Goal: Task Accomplishment & Management: Complete application form

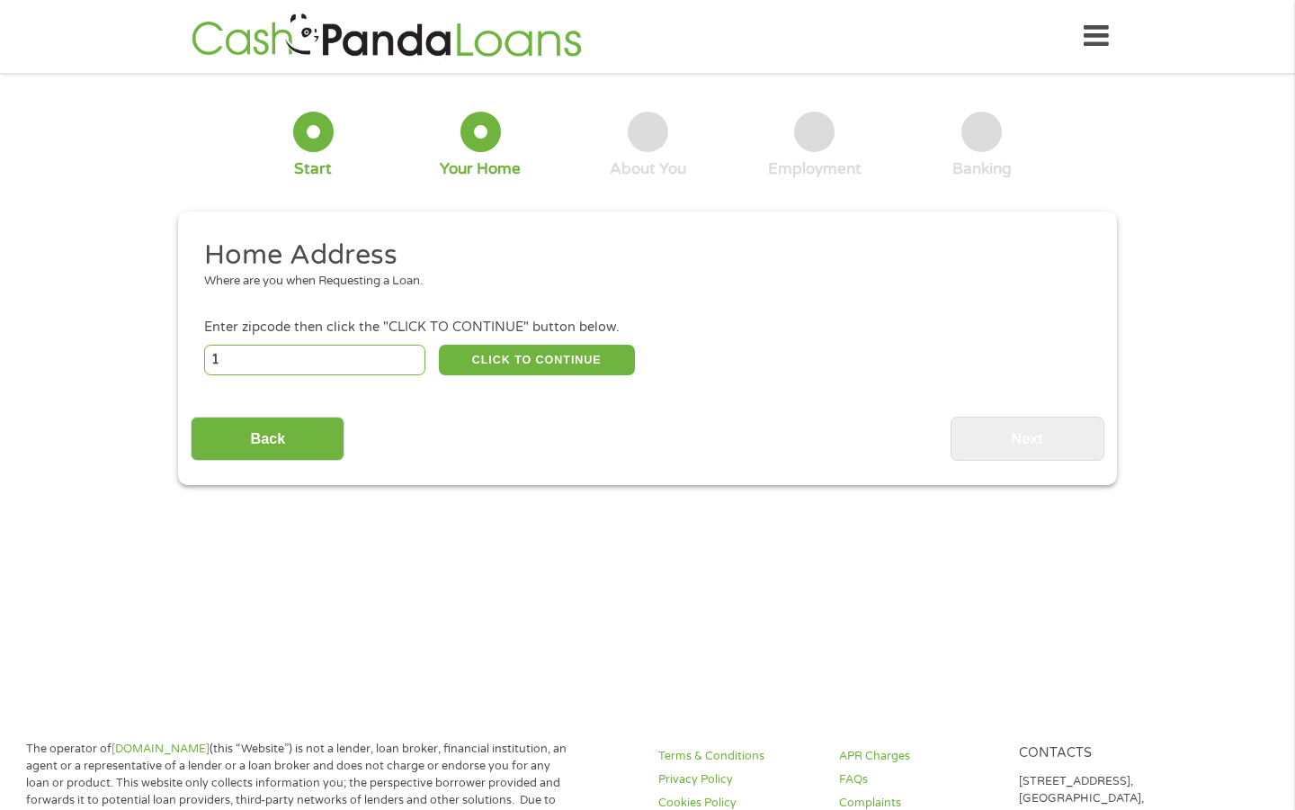
type input "1"
click at [415, 359] on input "1" at bounding box center [315, 360] width 222 height 31
click at [348, 368] on input "1" at bounding box center [315, 360] width 222 height 31
click at [347, 368] on input "1" at bounding box center [315, 360] width 222 height 31
type input "72450"
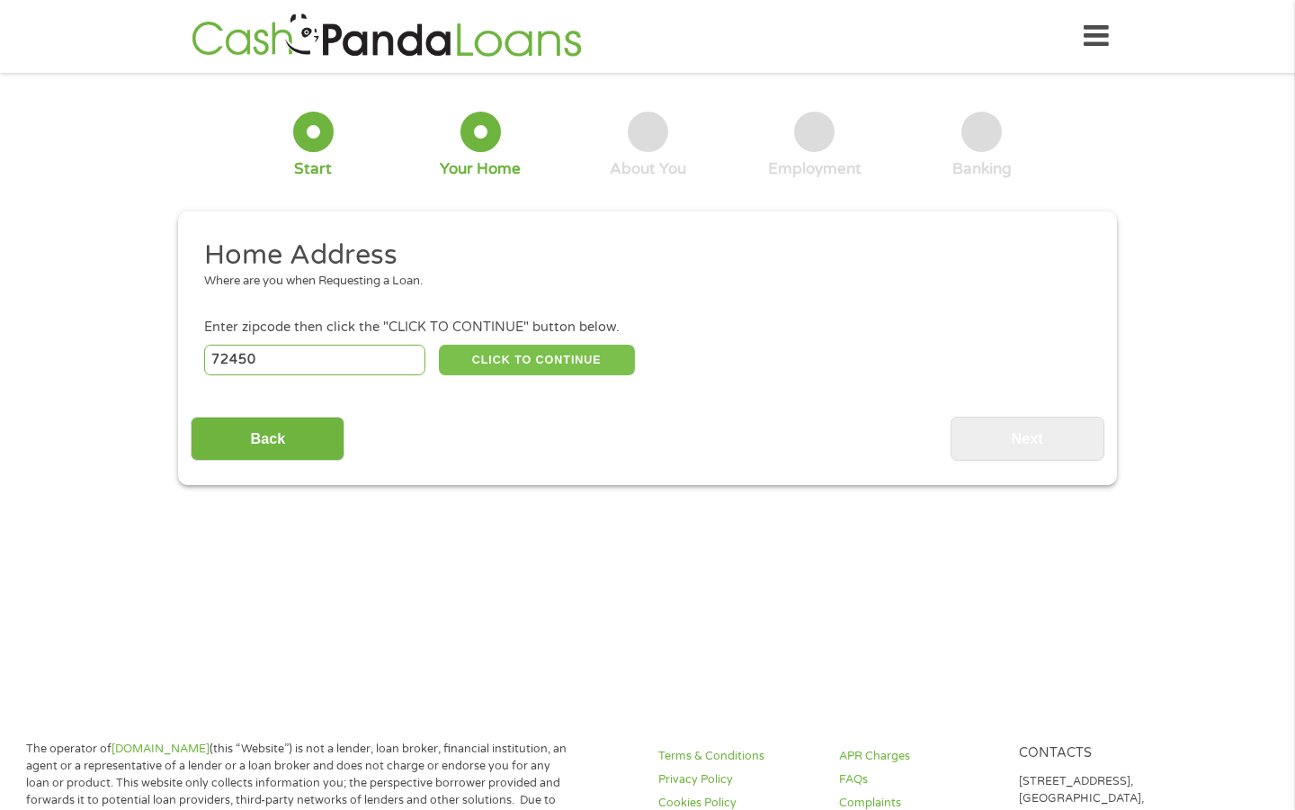
click at [552, 366] on button "CLICK TO CONTINUE" at bounding box center [537, 360] width 196 height 31
type input "72450"
type input "Paragould"
select select "[US_STATE]"
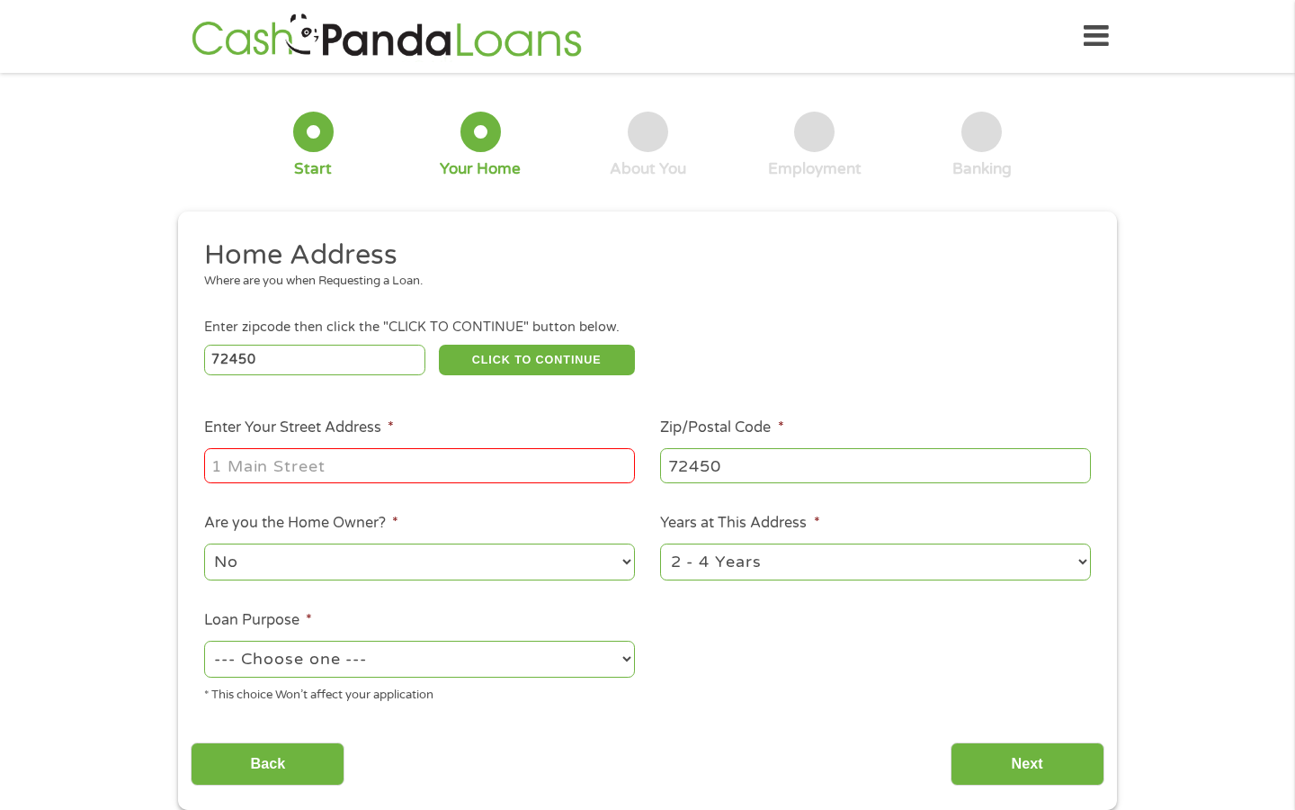
click at [459, 458] on input "Enter Your Street Address *" at bounding box center [419, 465] width 431 height 34
type input "[STREET_ADDRESS]"
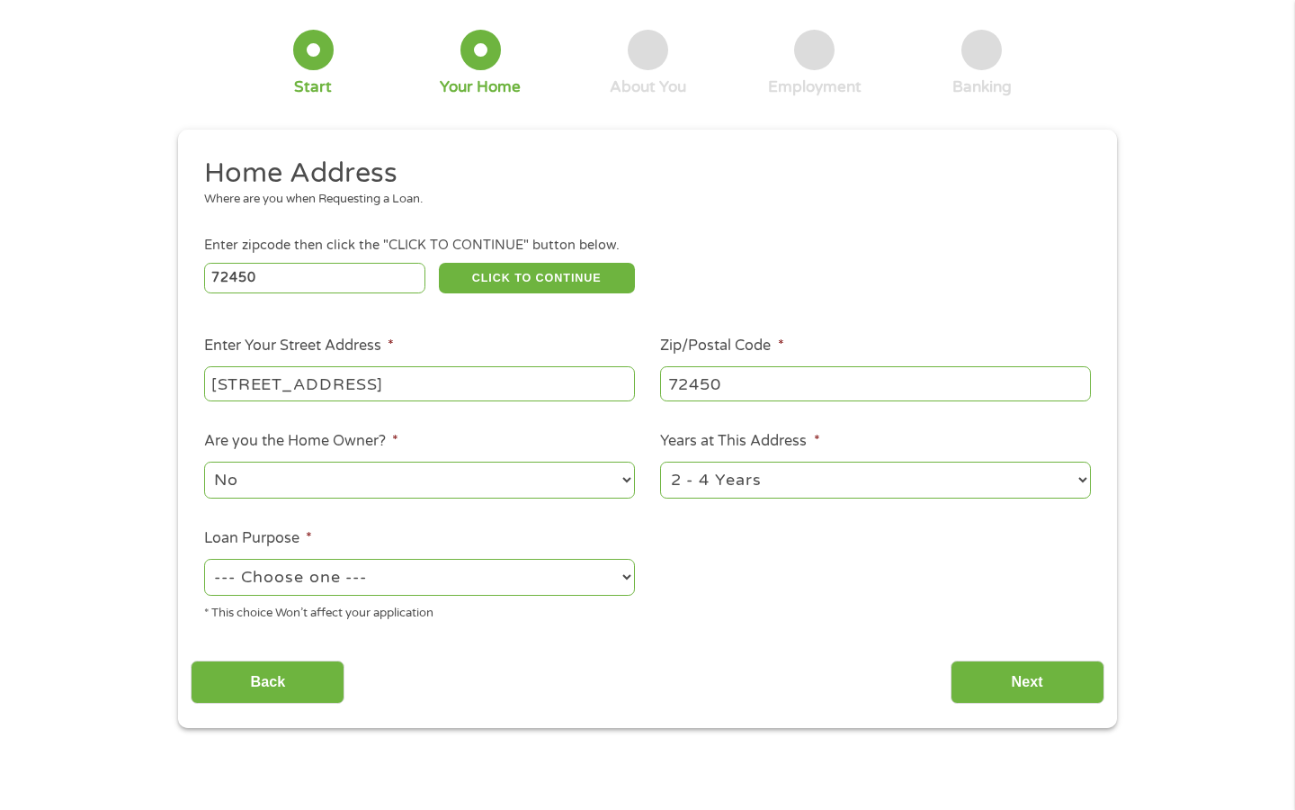
scroll to position [101, 0]
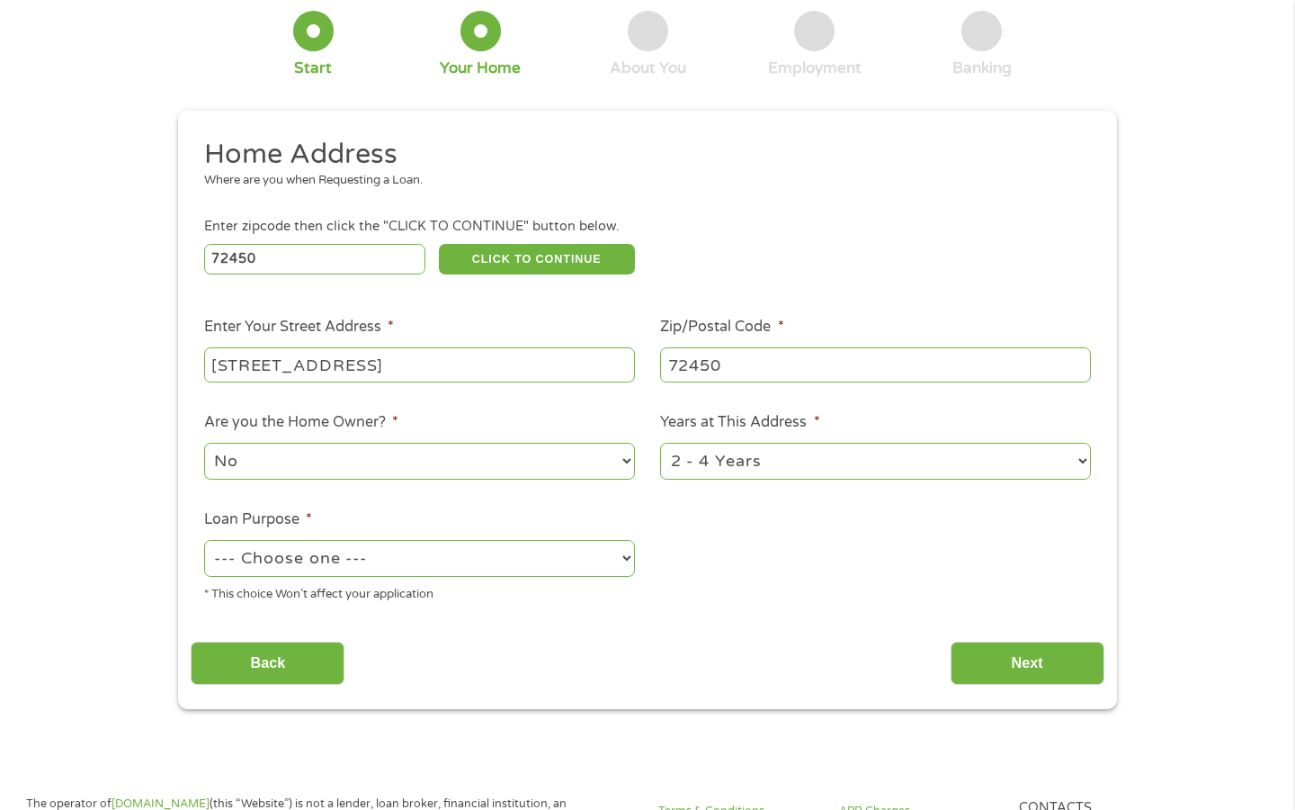
click at [435, 559] on select "--- Choose one --- Pay Bills Debt Consolidation Home Improvement Major Purchase…" at bounding box center [419, 558] width 431 height 37
select select "majorpurchase"
click at [204, 541] on select "--- Choose one --- Pay Bills Debt Consolidation Home Improvement Major Purchase…" at bounding box center [419, 558] width 431 height 37
click at [998, 648] on input "Next" at bounding box center [1028, 663] width 154 height 44
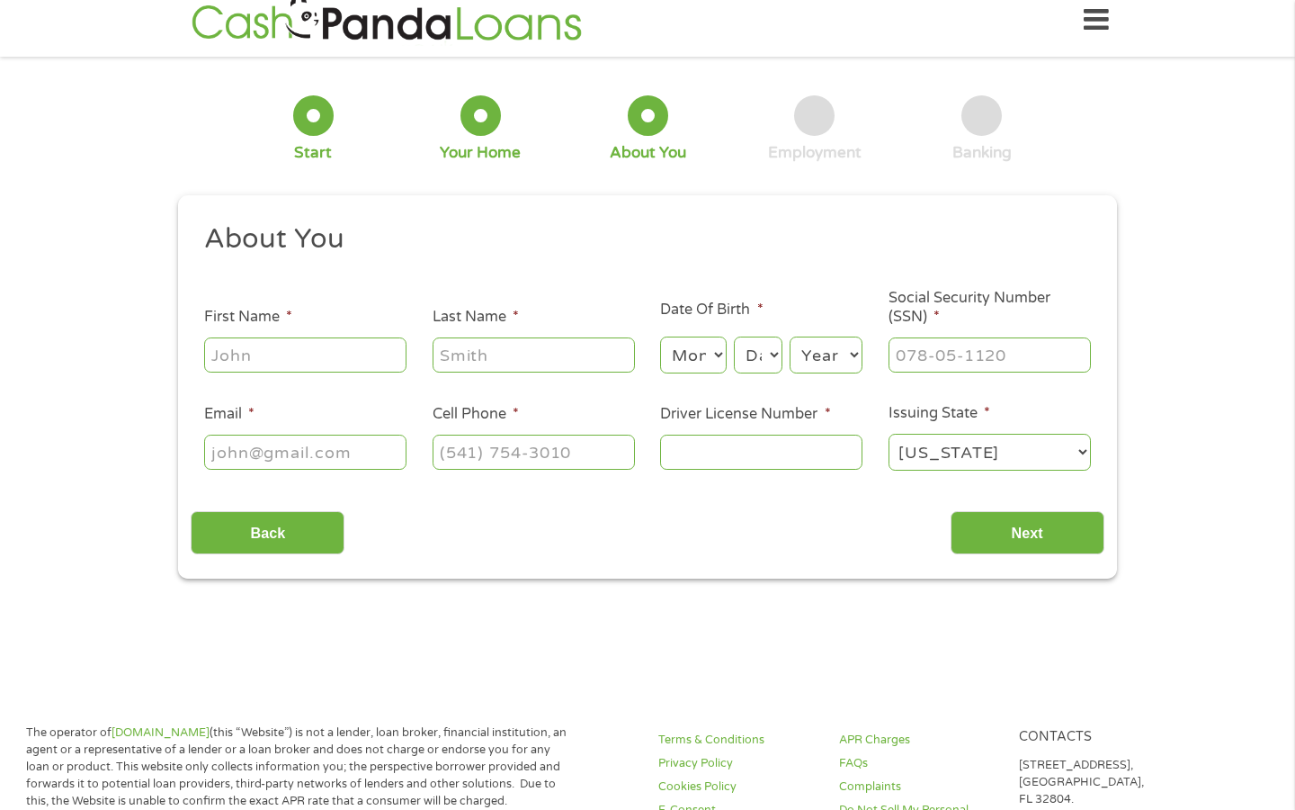
scroll to position [0, 0]
